Goal: Information Seeking & Learning: Learn about a topic

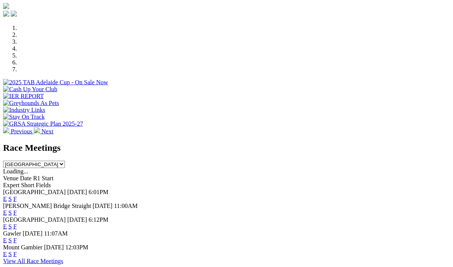
scroll to position [218, 0]
click at [17, 251] on link "F" at bounding box center [14, 254] width 3 height 7
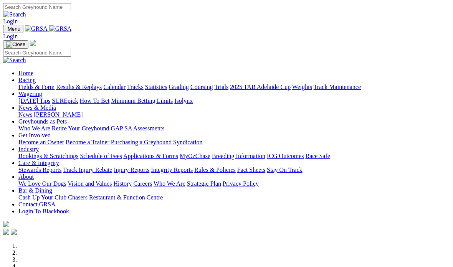
scroll to position [249, 0]
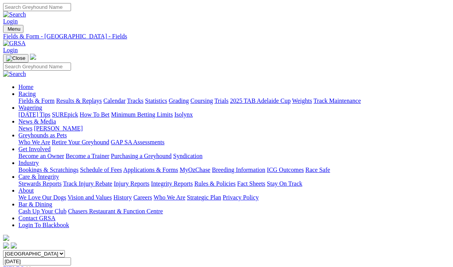
scroll to position [0, 0]
